Goal: Information Seeking & Learning: Learn about a topic

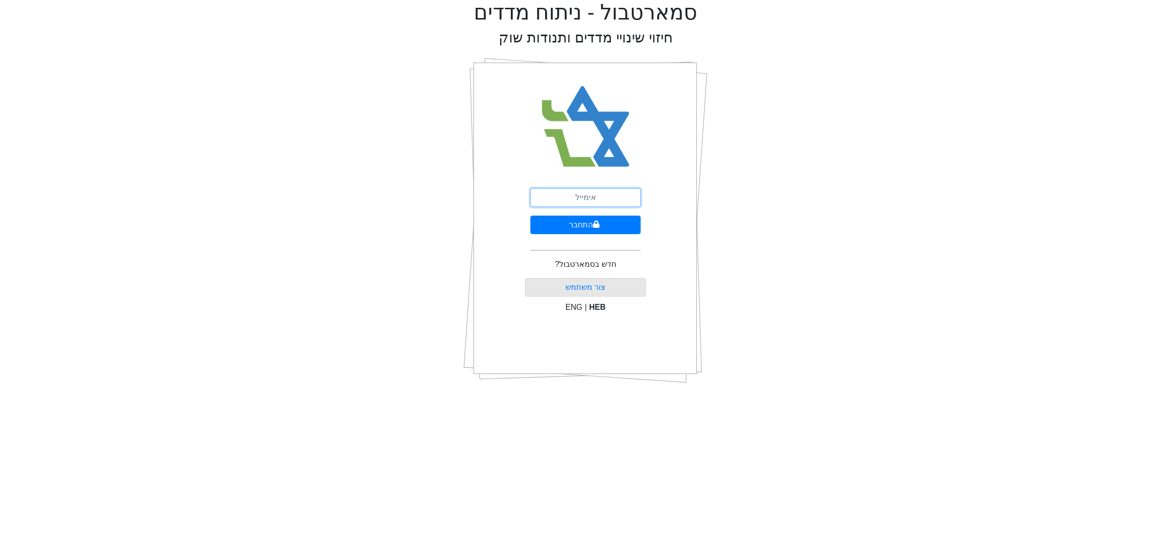
click at [562, 194] on input "email" at bounding box center [585, 197] width 110 height 19
click at [577, 198] on input "Idomeital@gmail.com" at bounding box center [585, 197] width 110 height 19
click at [584, 188] on input "Idomeital@gmail.com" at bounding box center [585, 197] width 110 height 19
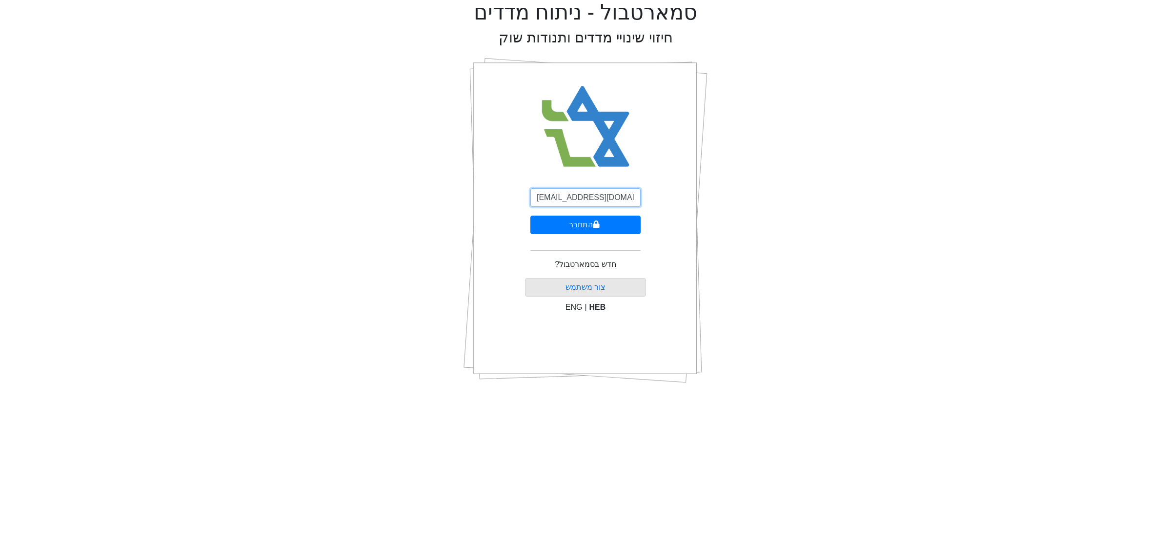
click at [601, 195] on input "Idomeital@gmail.com" at bounding box center [585, 197] width 110 height 19
type input "ן"
type input "[EMAIL_ADDRESS][DOMAIN_NAME]"
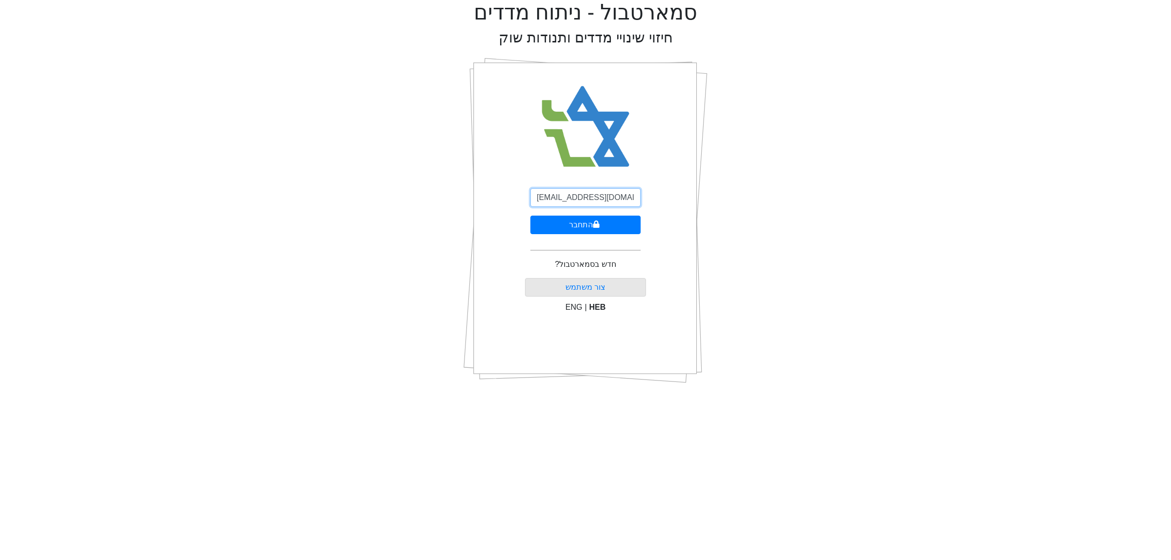
click at [530, 216] on button "התחבר" at bounding box center [585, 225] width 110 height 19
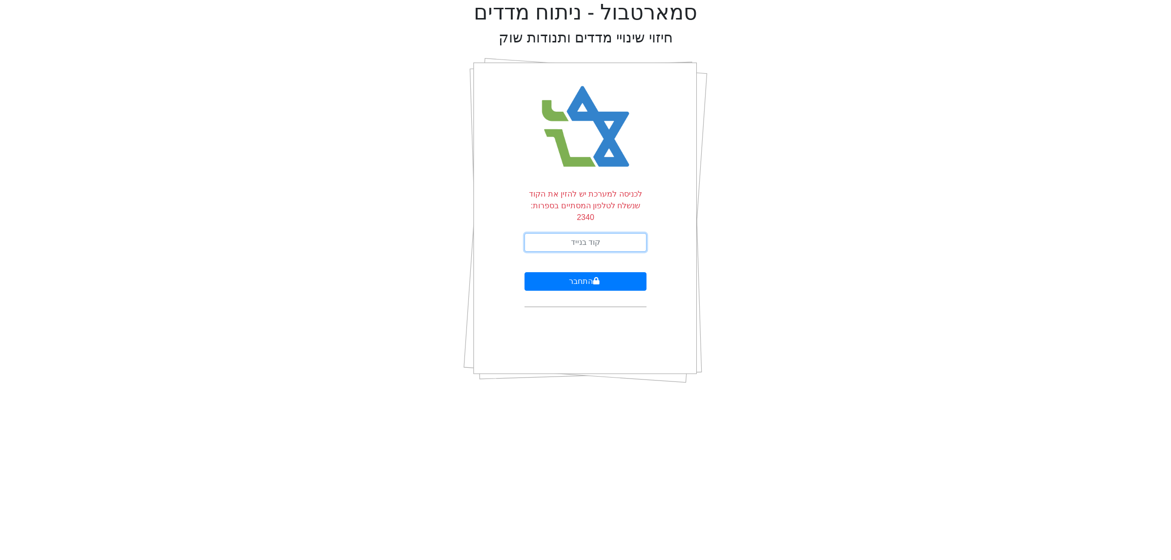
click at [579, 233] on input "text" at bounding box center [585, 242] width 122 height 19
type input "109270"
click at [524, 272] on button "התחבר" at bounding box center [585, 281] width 122 height 19
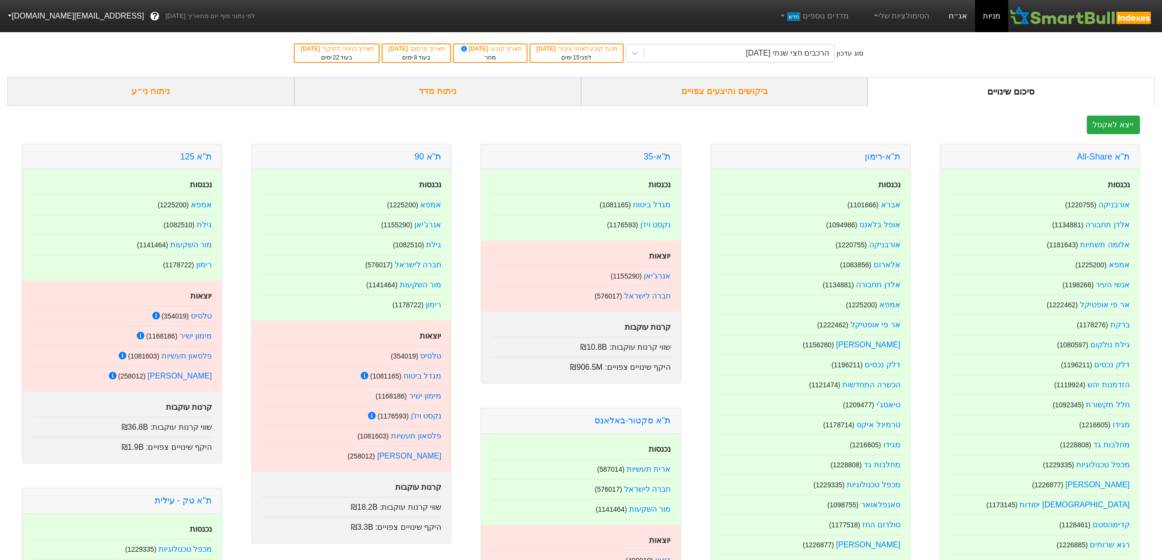
click at [964, 20] on link "אג״ח" at bounding box center [958, 16] width 34 height 32
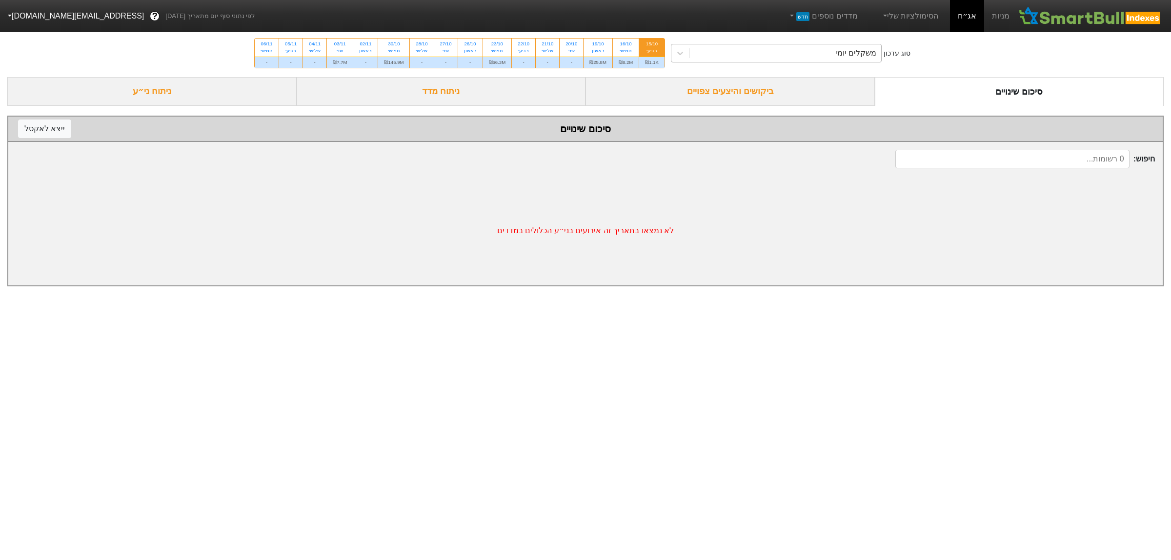
click at [805, 58] on div "משקלים יומי" at bounding box center [785, 53] width 192 height 18
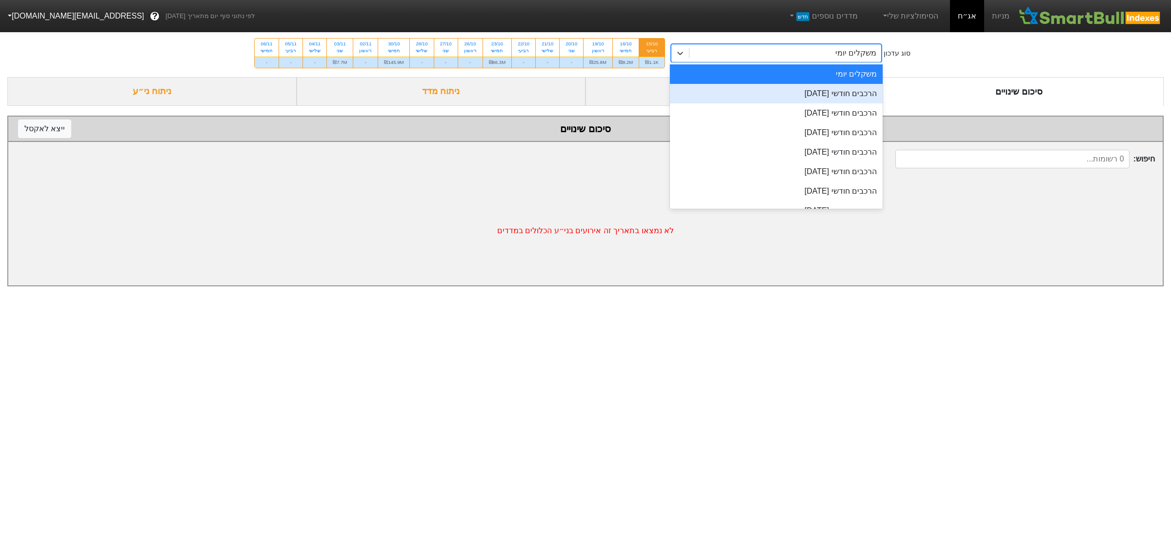
click at [801, 98] on div "הרכבים חודשי [DATE]" at bounding box center [776, 94] width 213 height 20
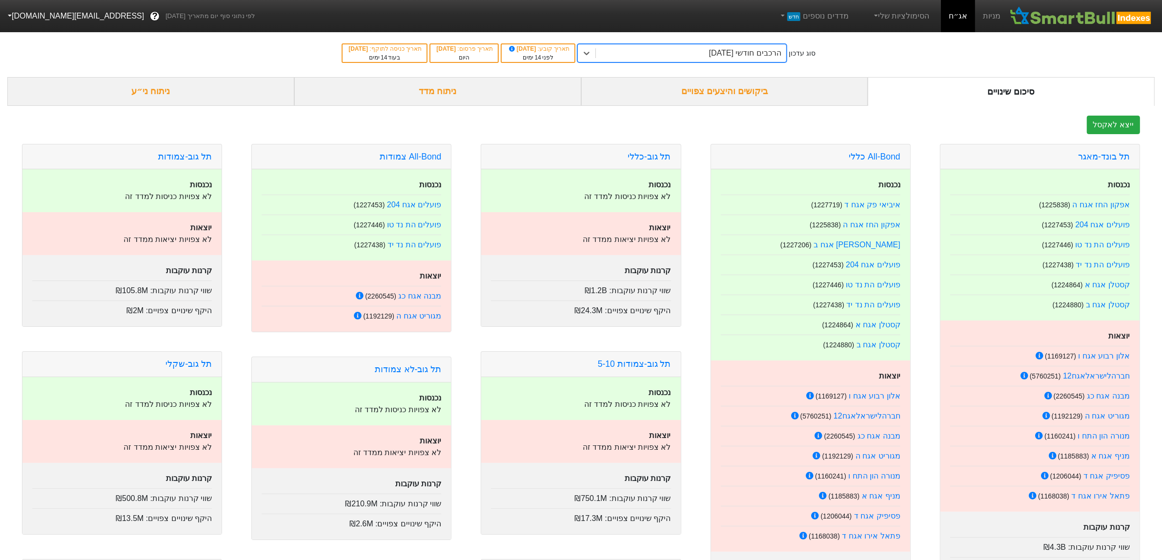
click at [188, 101] on div "ניתוח ני״ע" at bounding box center [150, 91] width 287 height 29
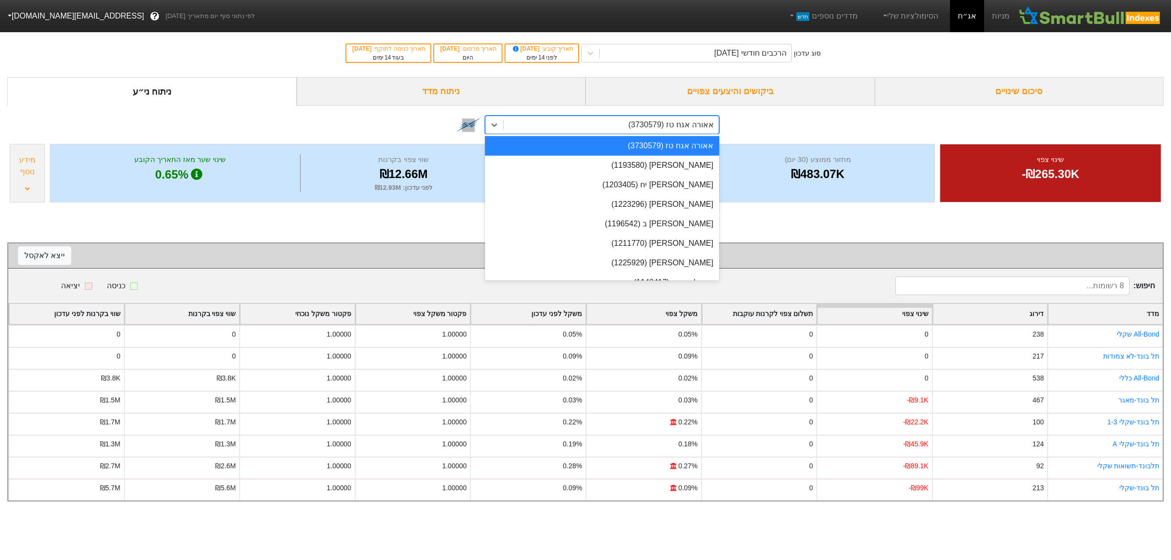
click at [649, 128] on div "אאורה אגח טז (3730579)" at bounding box center [670, 125] width 85 height 12
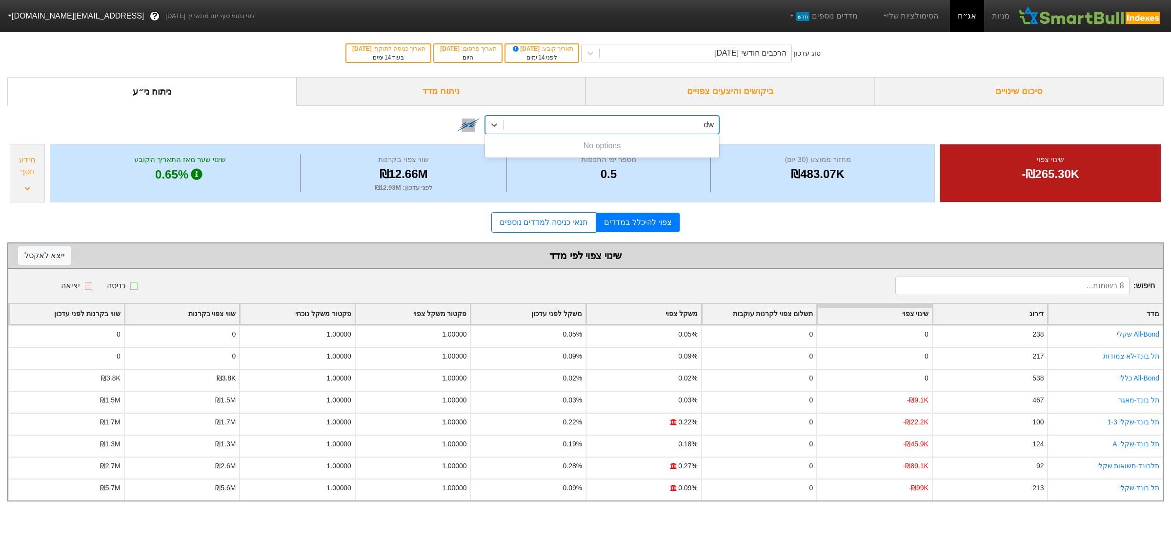
type input "d"
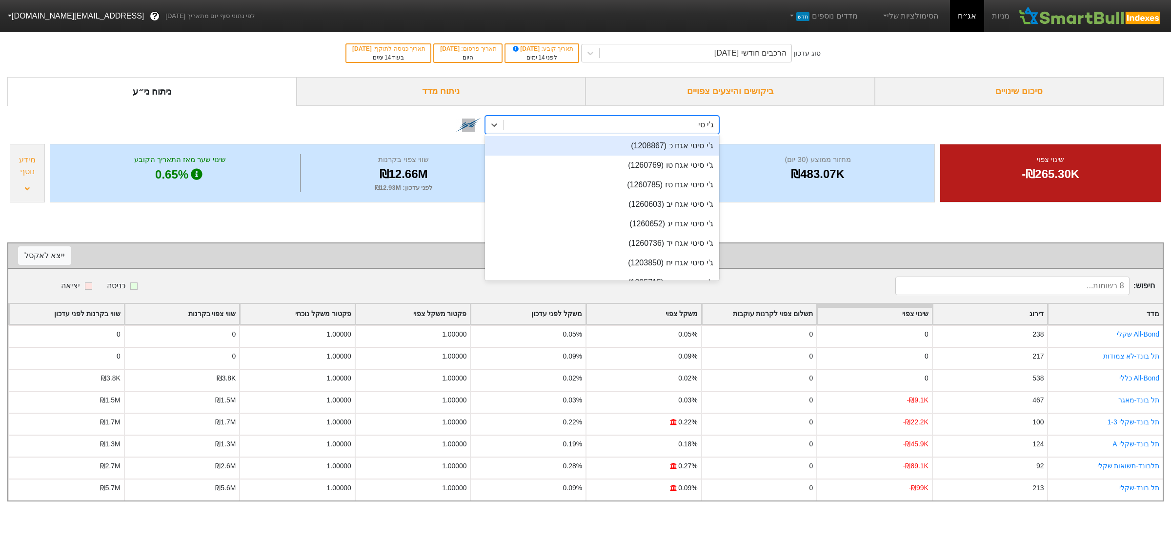
type input "ג'י סיטי"
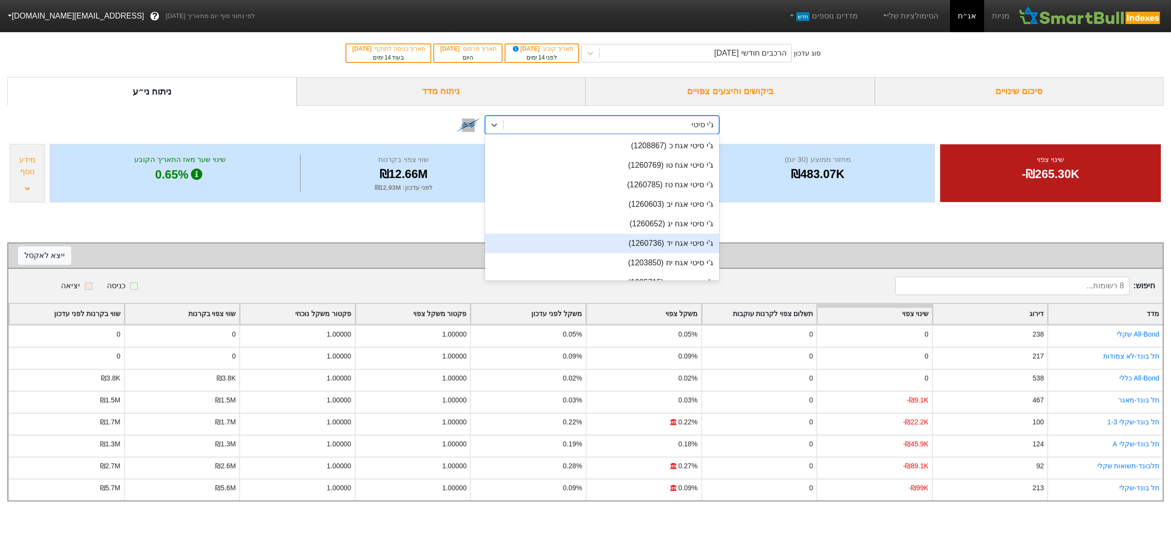
click at [667, 245] on div "ג'י סיטי אגח יד (1260736)" at bounding box center [602, 244] width 234 height 20
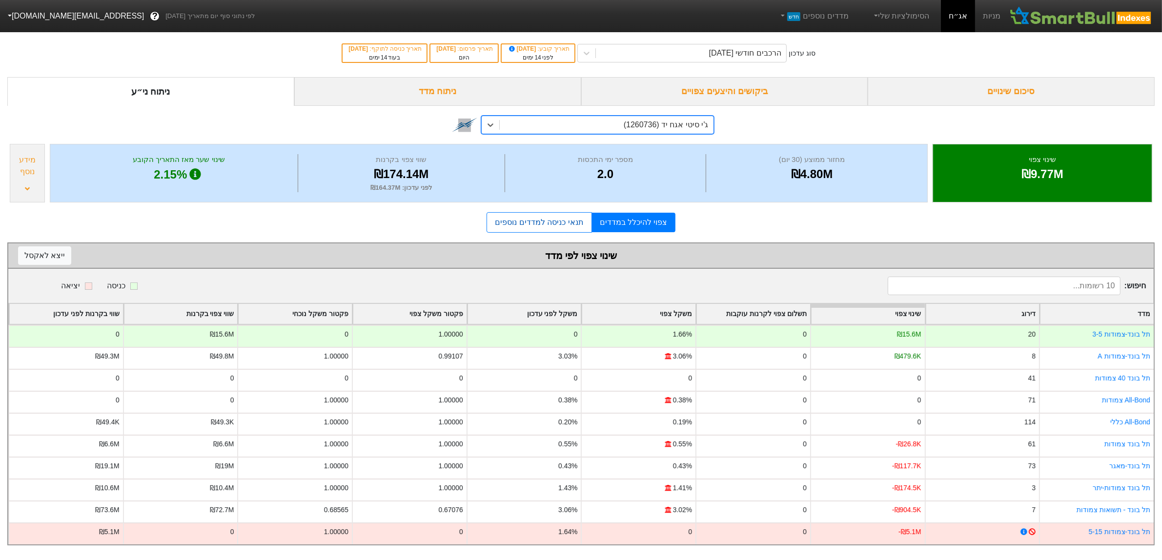
click at [564, 222] on link "תנאי כניסה למדדים נוספים" at bounding box center [538, 222] width 105 height 20
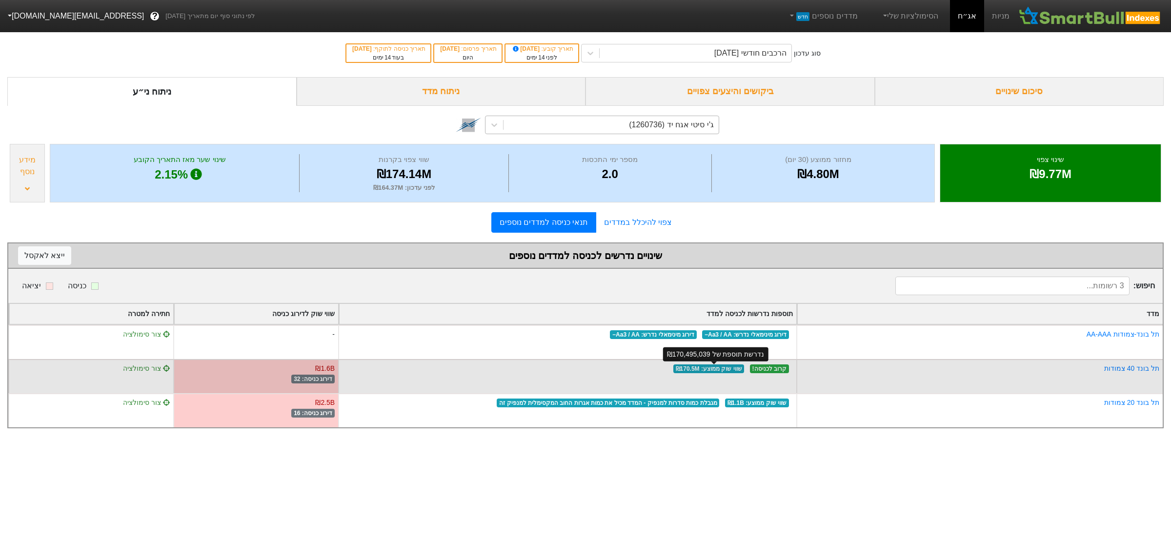
click at [688, 369] on span "שווי שוק ממוצע : ₪170.5M" at bounding box center [708, 368] width 71 height 9
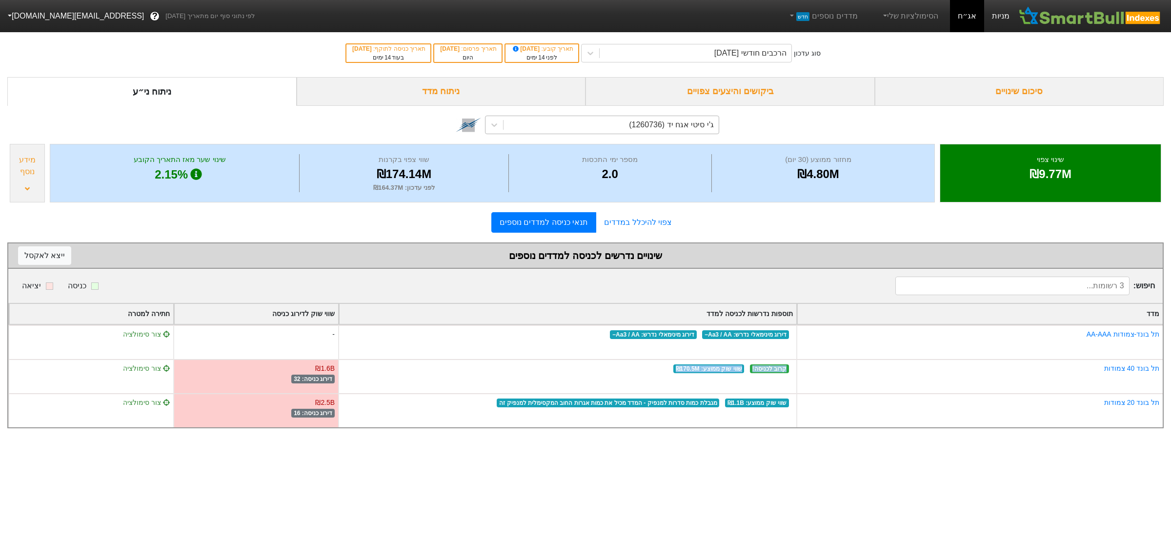
click at [1004, 20] on link "מניות" at bounding box center [1000, 16] width 33 height 32
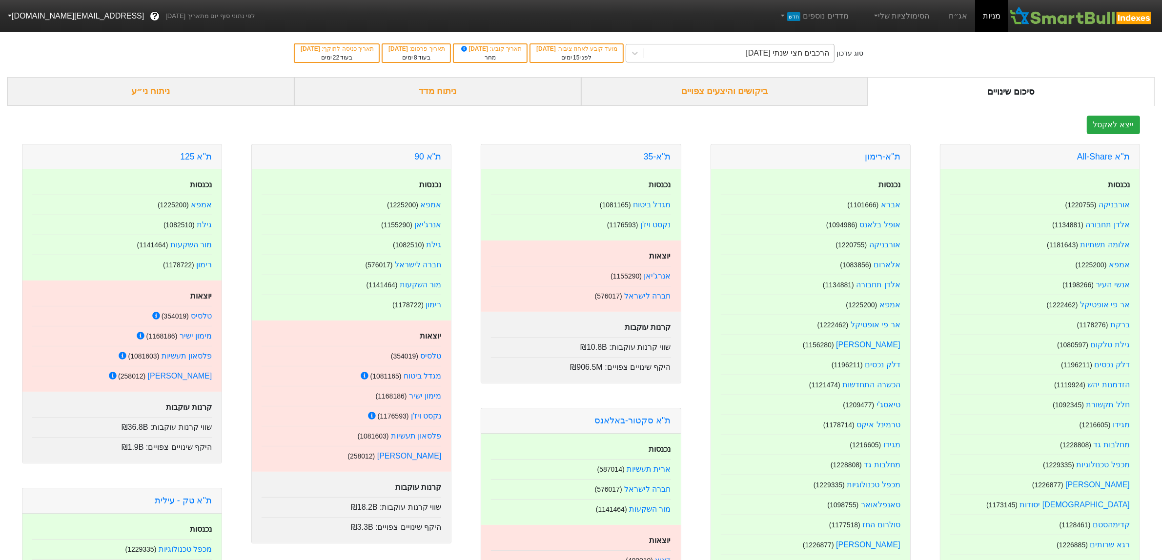
click at [771, 56] on div "הרכבים חצי שנתי 06/11/2025" at bounding box center [786, 53] width 83 height 12
click at [776, 55] on div "הרכבים חצי שנתי 06/11/2025" at bounding box center [786, 53] width 83 height 12
drag, startPoint x: 820, startPoint y: 125, endPoint x: 811, endPoint y: 120, distance: 10.3
click at [820, 125] on div "ייצא לאקסל" at bounding box center [580, 125] width 1147 height 19
click at [479, 52] on div "תאריך קובע : 16/10/2025" at bounding box center [490, 48] width 63 height 9
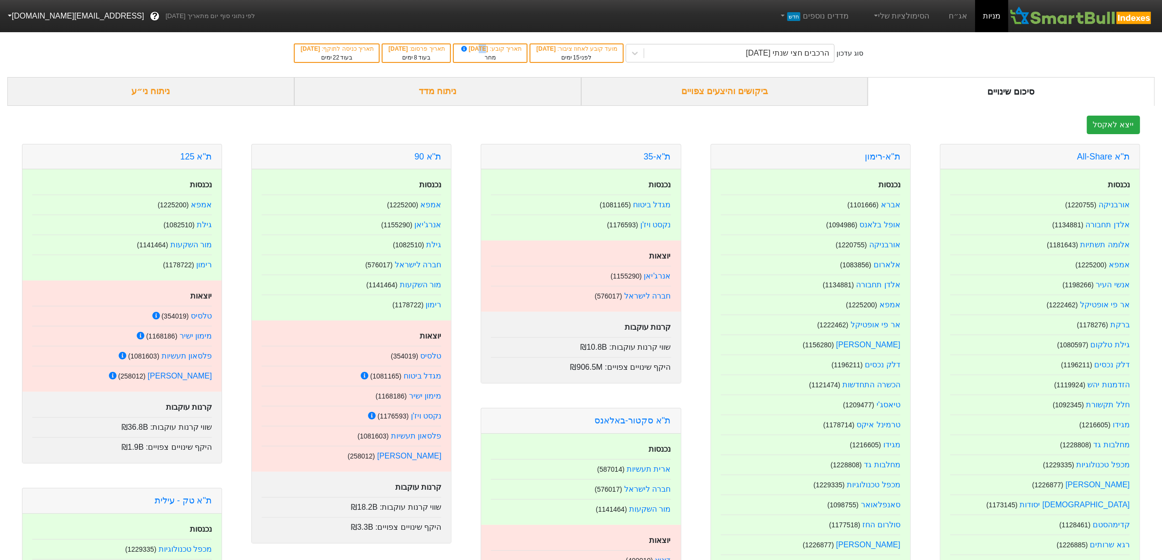
click at [479, 52] on div "תאריך קובע : 16/10/2025" at bounding box center [490, 48] width 63 height 9
click at [758, 49] on div "הרכבים חצי שנתי 06/11/2025" at bounding box center [786, 53] width 83 height 12
click at [640, 55] on icon at bounding box center [635, 53] width 10 height 10
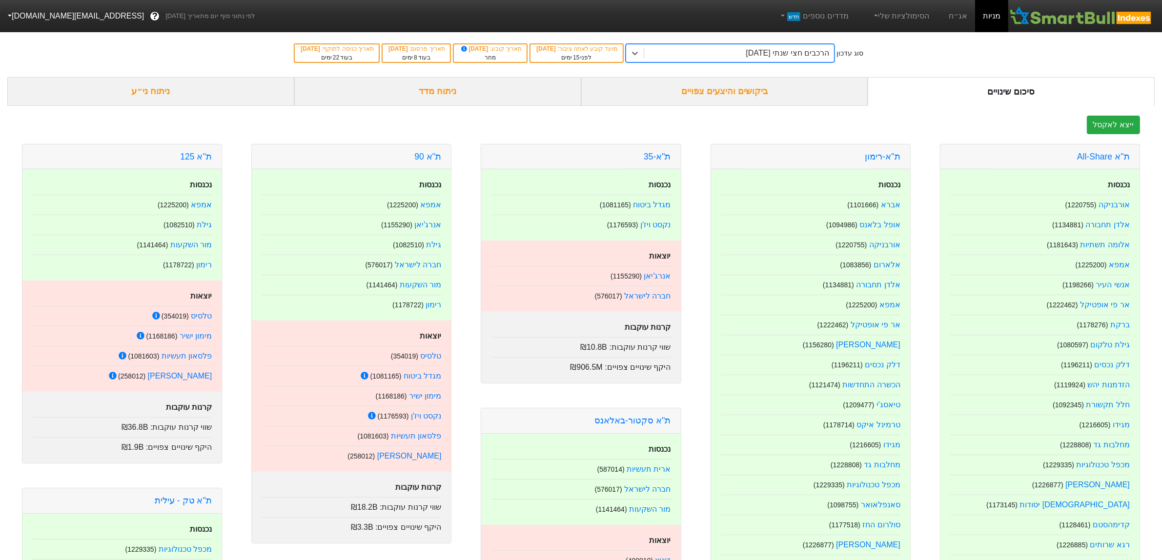
click at [698, 51] on div "הרכבים חצי שנתי 06/11/2025" at bounding box center [739, 53] width 190 height 18
click at [955, 17] on link "אג״ח" at bounding box center [958, 16] width 34 height 32
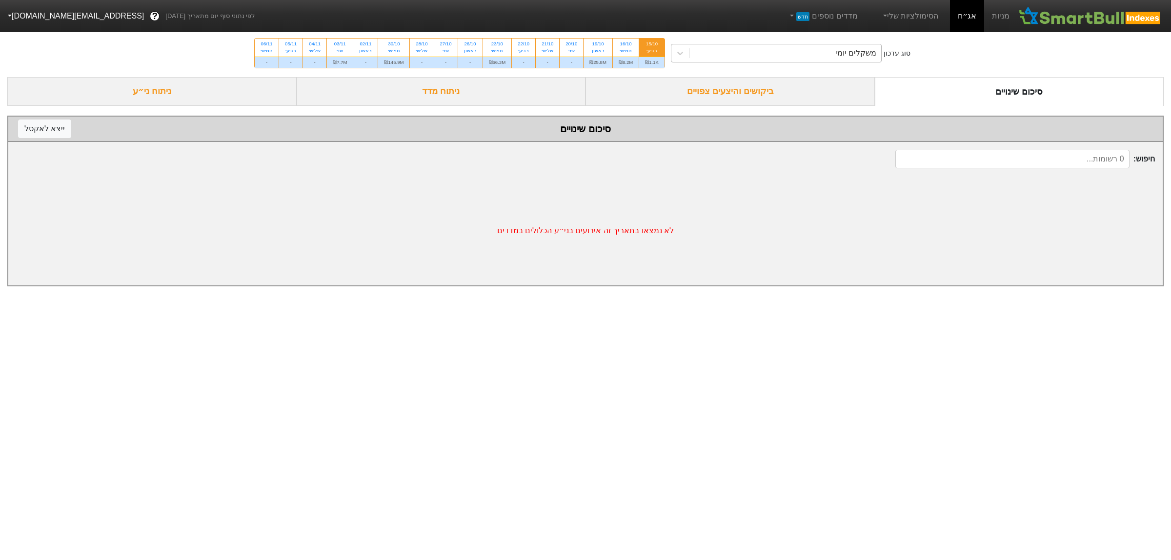
click at [735, 52] on div "משקלים יומי" at bounding box center [785, 53] width 192 height 18
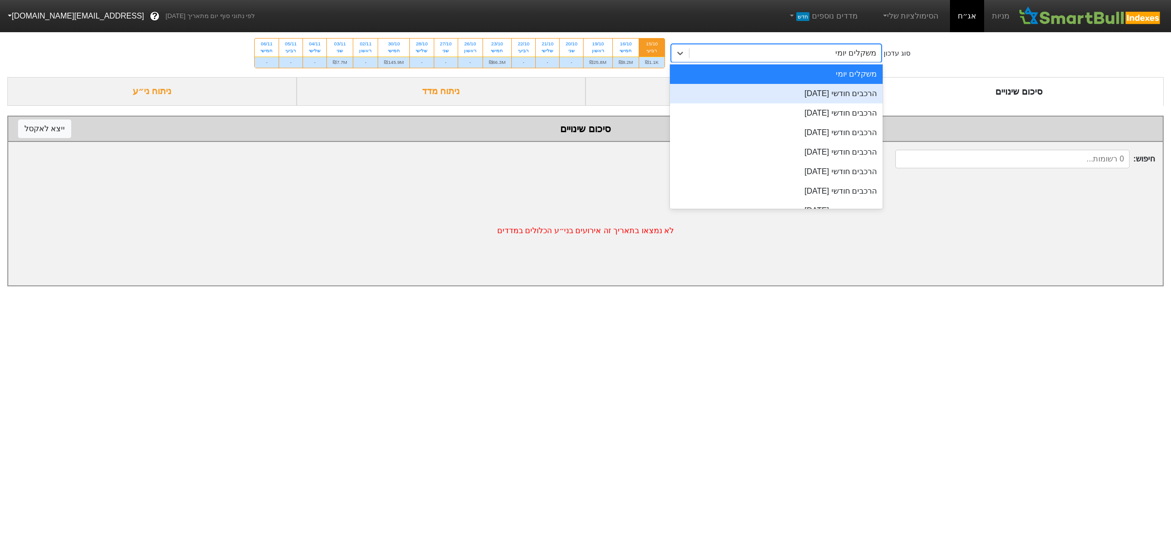
click at [764, 96] on div "הרכבים חודשי [DATE]" at bounding box center [776, 94] width 213 height 20
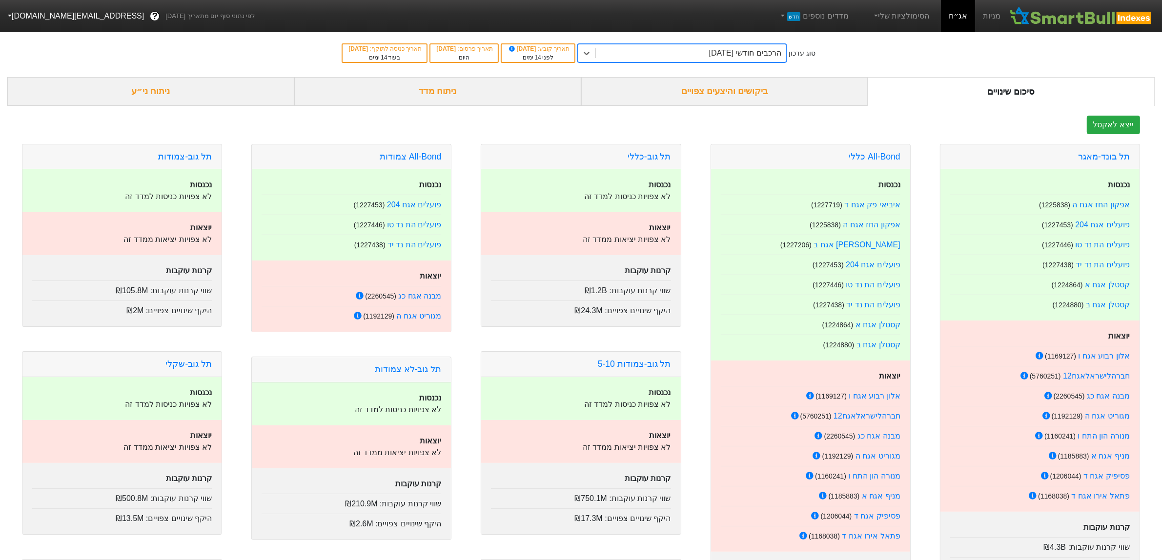
click at [1047, 54] on div "סוג עדכון option הרכבים חודשי 29/10/2025, selected. 0 results available. Select…" at bounding box center [581, 53] width 1162 height 48
click at [740, 85] on div "ביקושים והיצעים צפויים" at bounding box center [724, 91] width 287 height 29
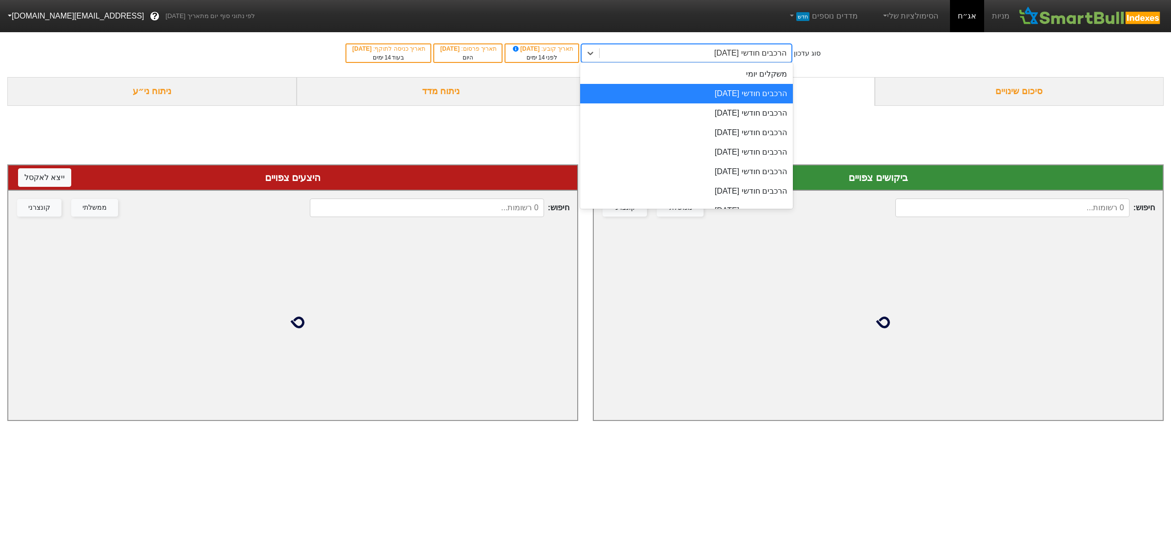
click at [754, 47] on div "הרכבים חודשי [DATE]" at bounding box center [750, 53] width 72 height 12
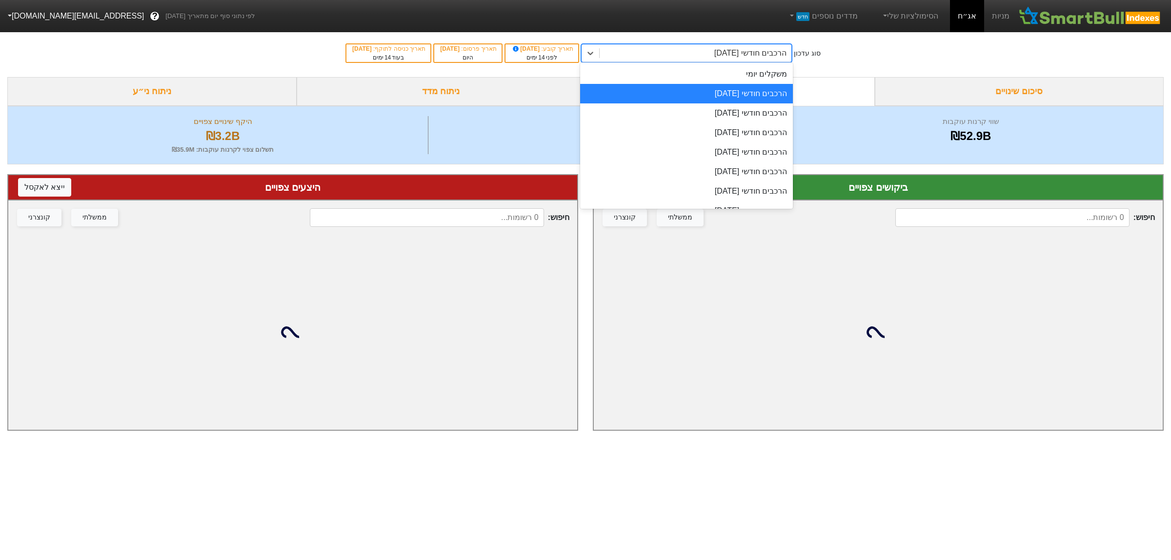
click at [752, 98] on div "הרכבים חודשי [DATE]" at bounding box center [686, 94] width 213 height 20
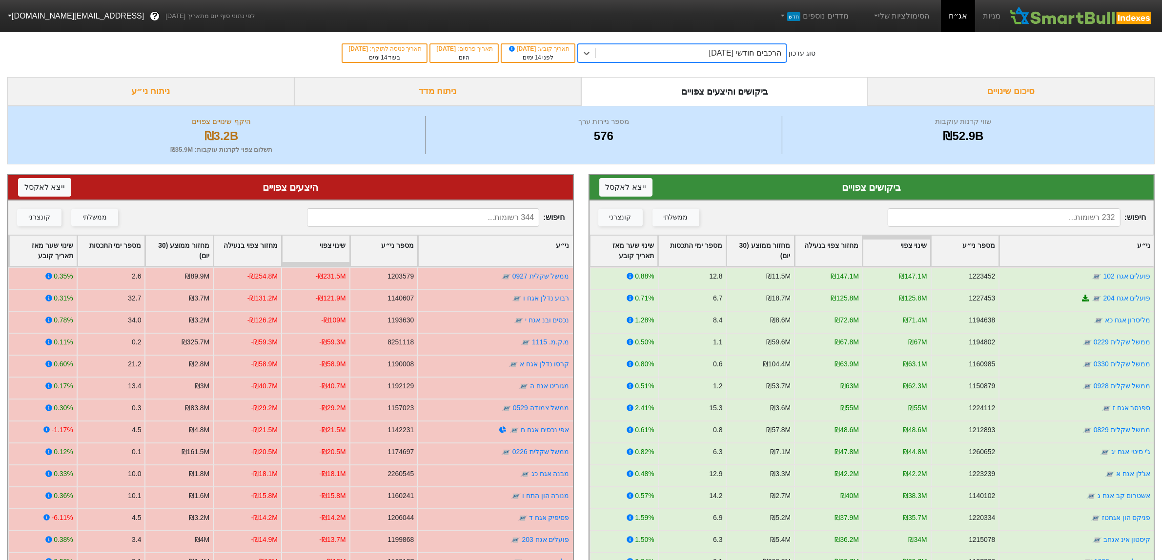
click at [1003, 89] on div "סיכום שינויים" at bounding box center [1010, 91] width 287 height 29
